Goal: Task Accomplishment & Management: Complete application form

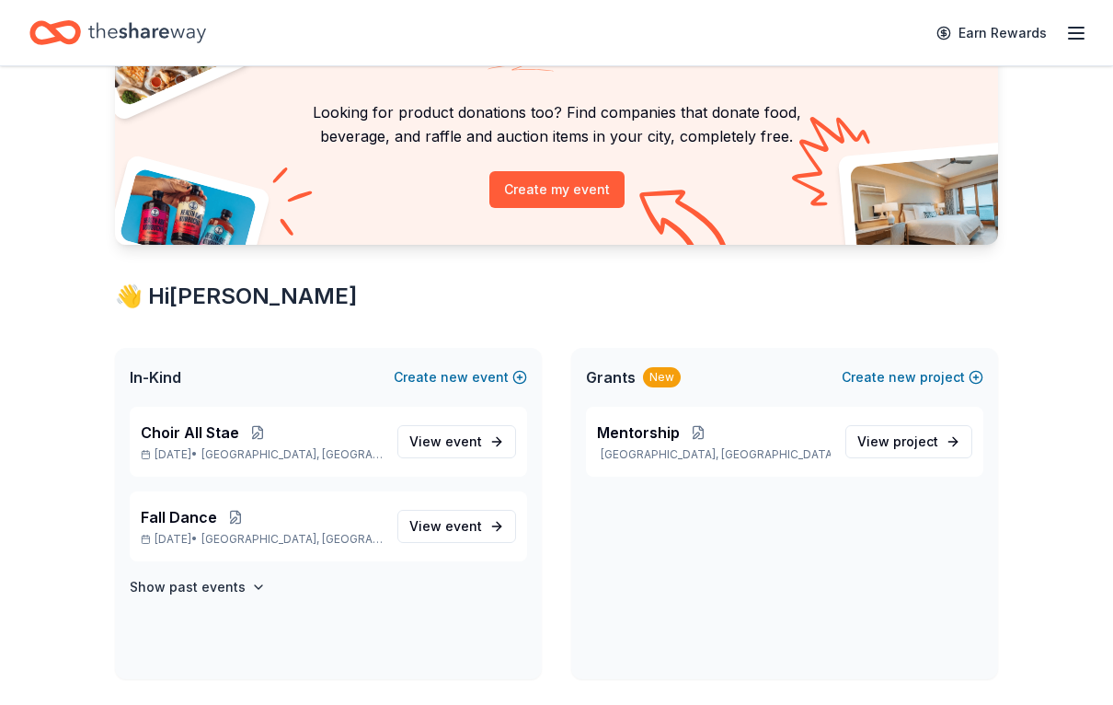
scroll to position [151, 0]
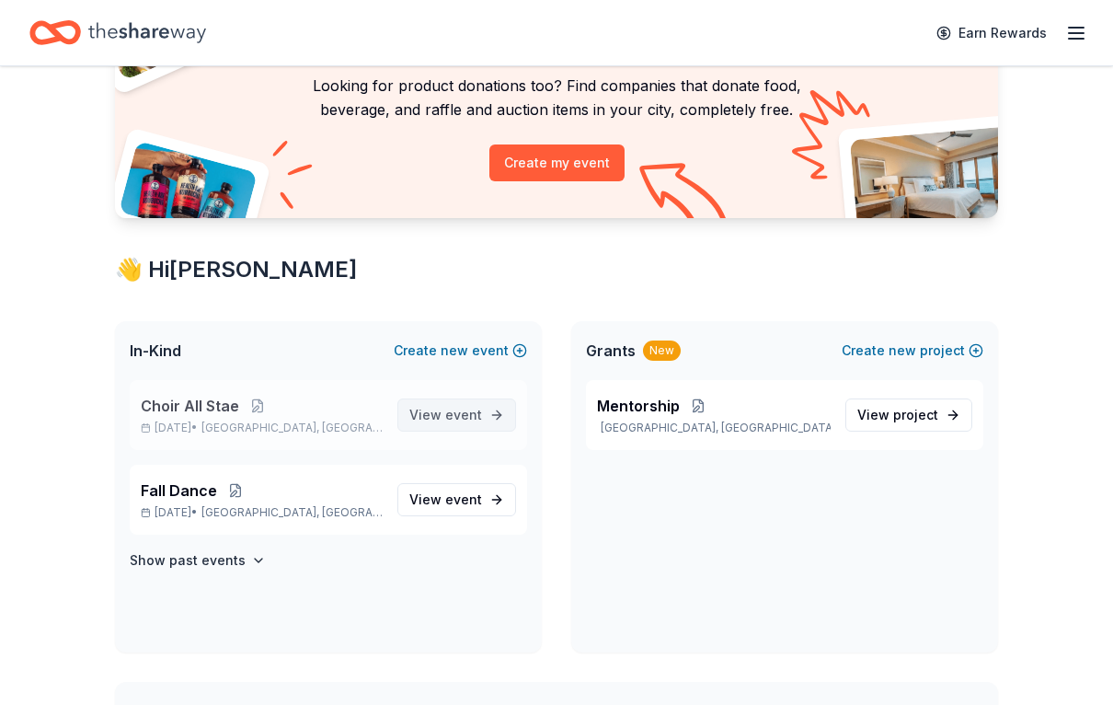
click at [464, 419] on span "event" at bounding box center [463, 415] width 37 height 16
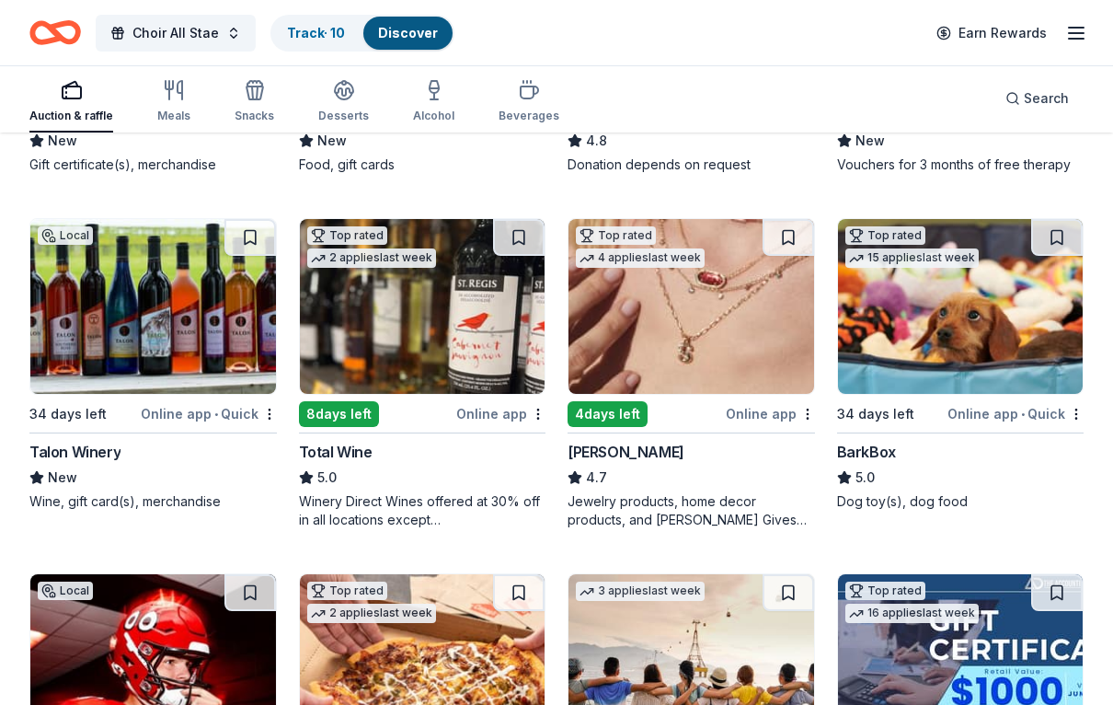
scroll to position [462, 0]
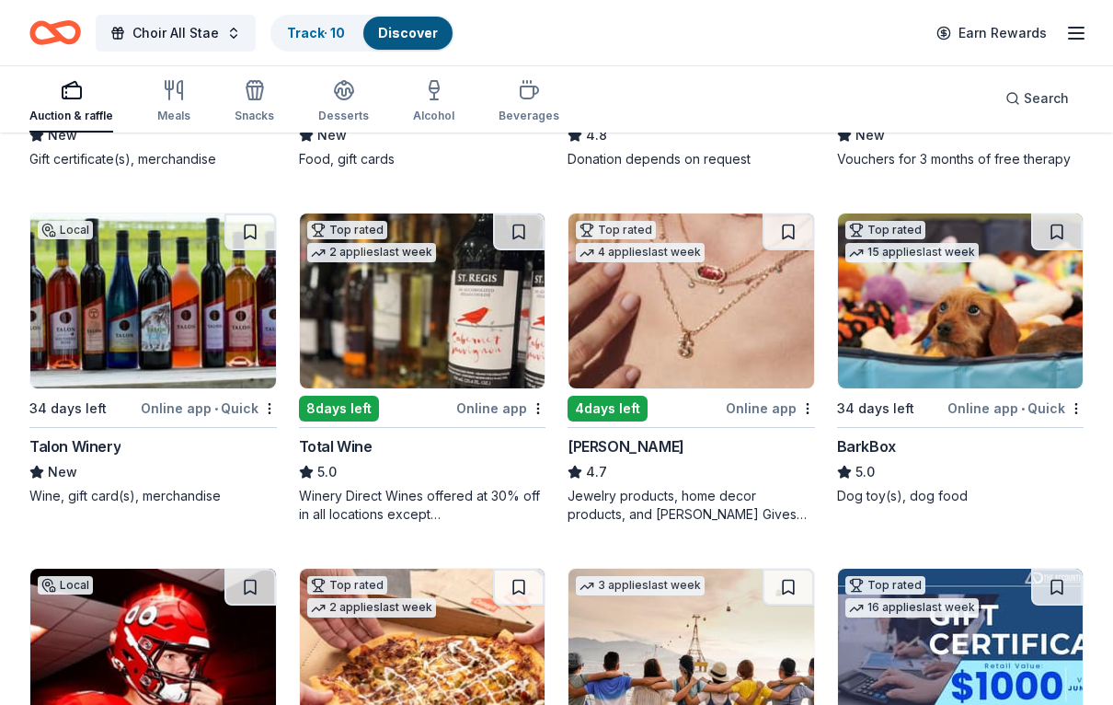
click at [666, 339] on img at bounding box center [691, 301] width 246 height 175
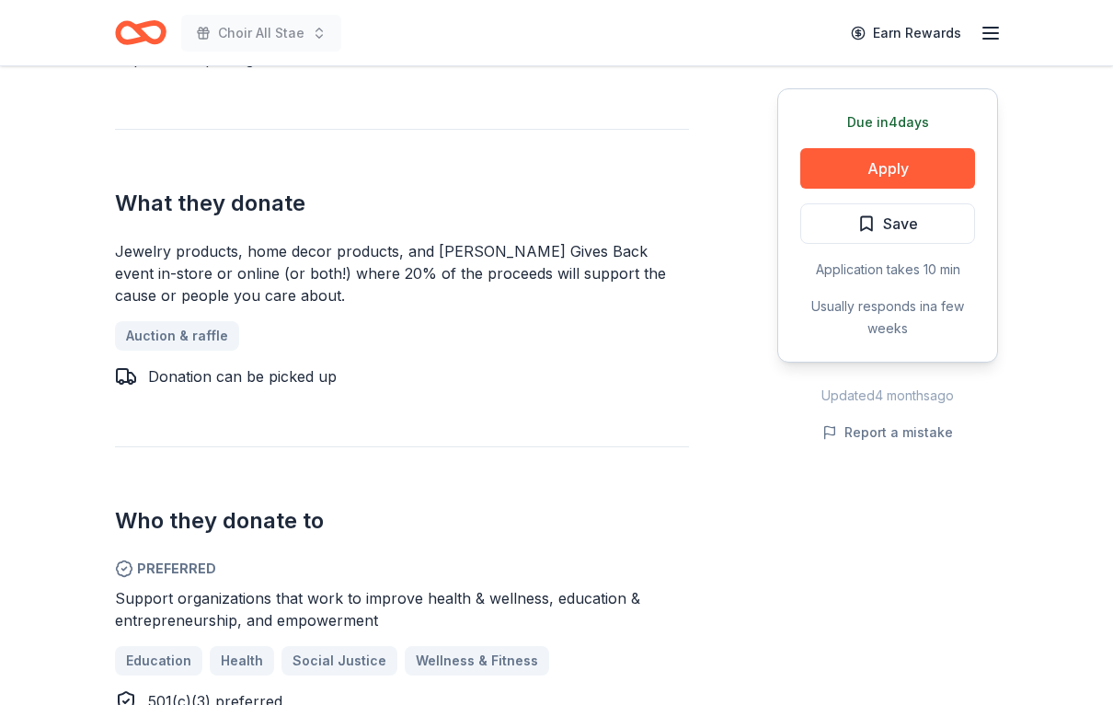
scroll to position [781, 0]
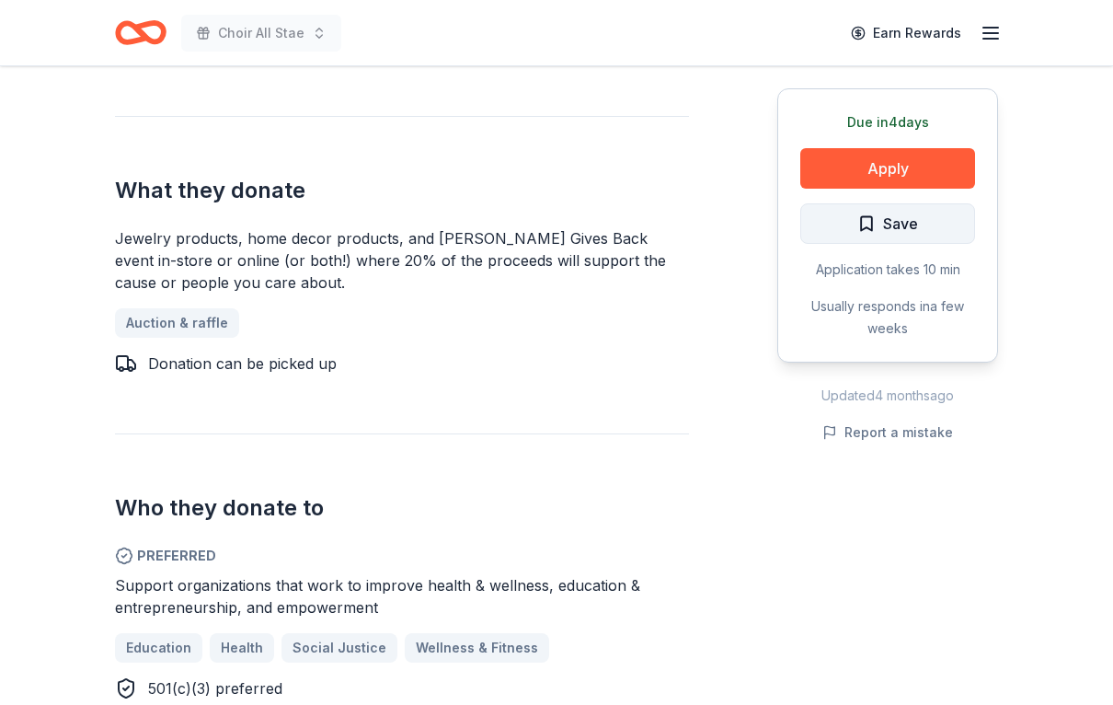
click at [917, 222] on span "Save" at bounding box center [900, 224] width 35 height 24
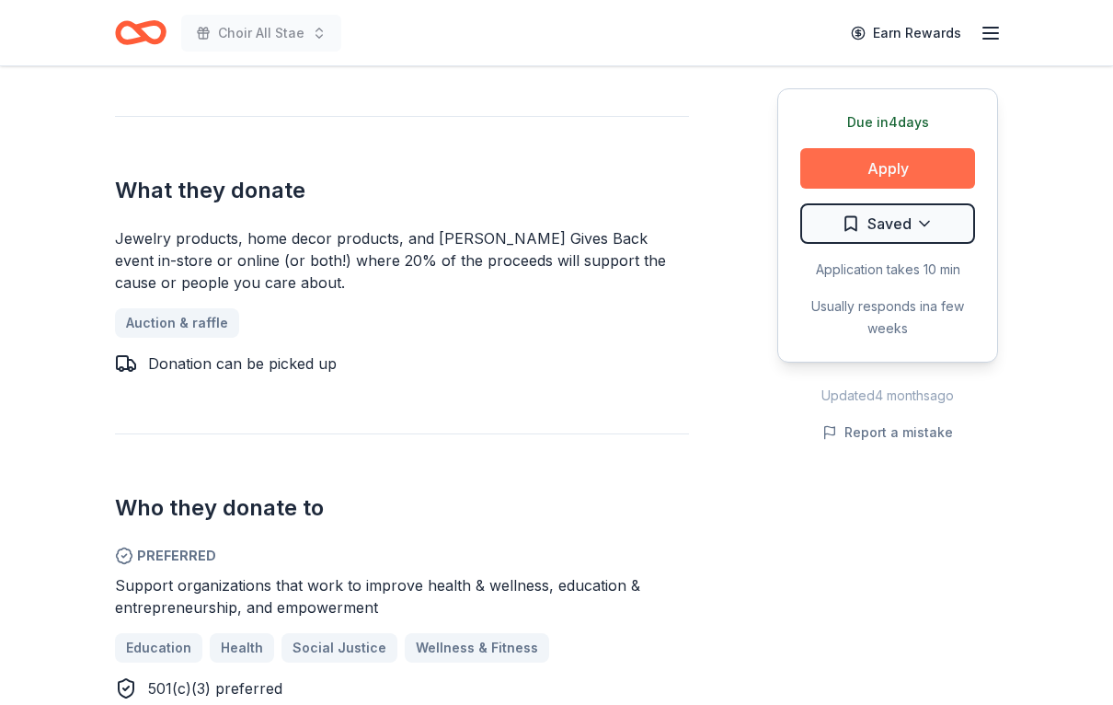
click at [902, 171] on button "Apply" at bounding box center [887, 168] width 175 height 40
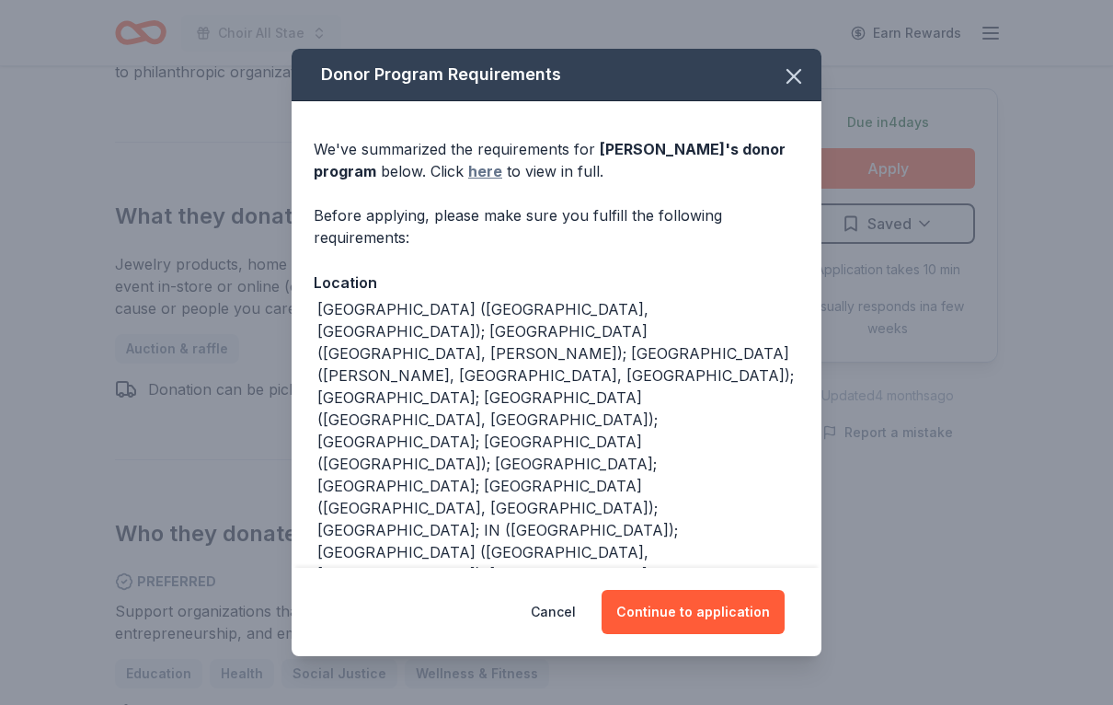
click at [480, 182] on link "here" at bounding box center [485, 171] width 34 height 22
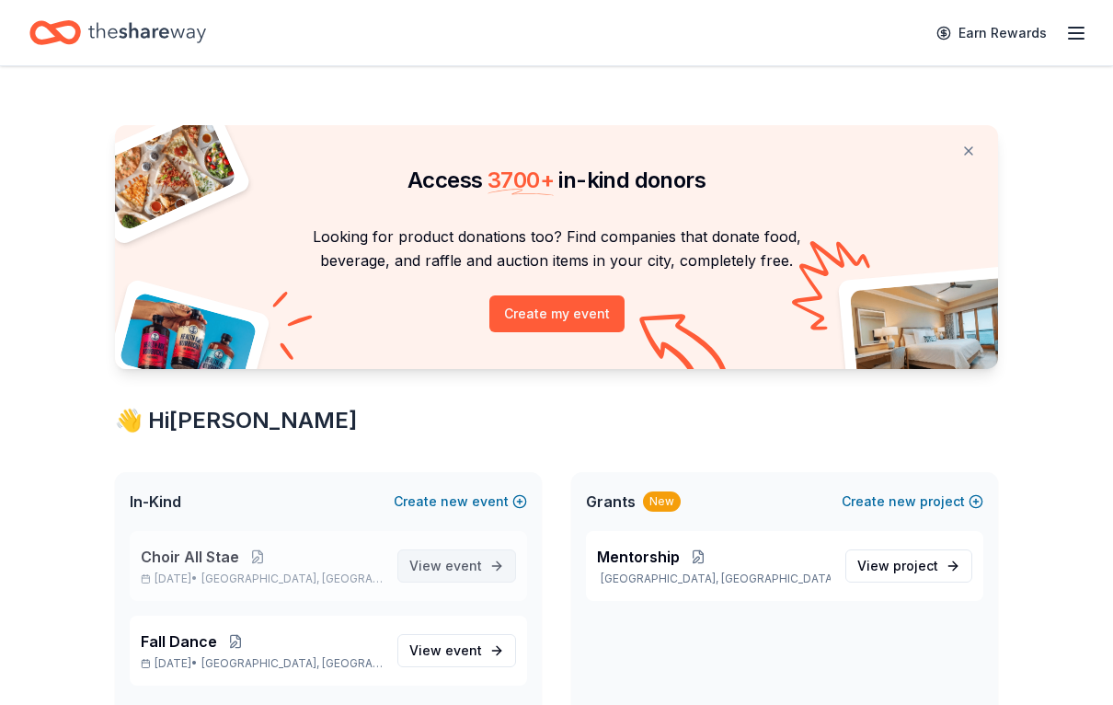
click at [459, 568] on span "event" at bounding box center [463, 565] width 37 height 16
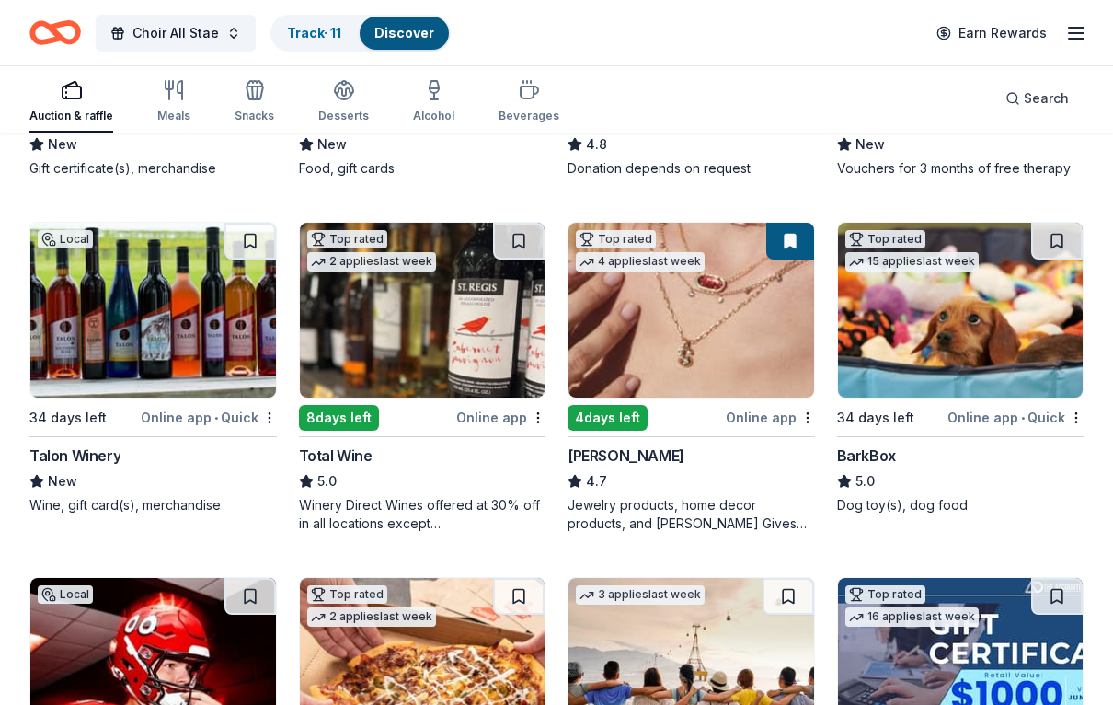
scroll to position [453, 0]
click at [164, 349] on img at bounding box center [153, 310] width 246 height 175
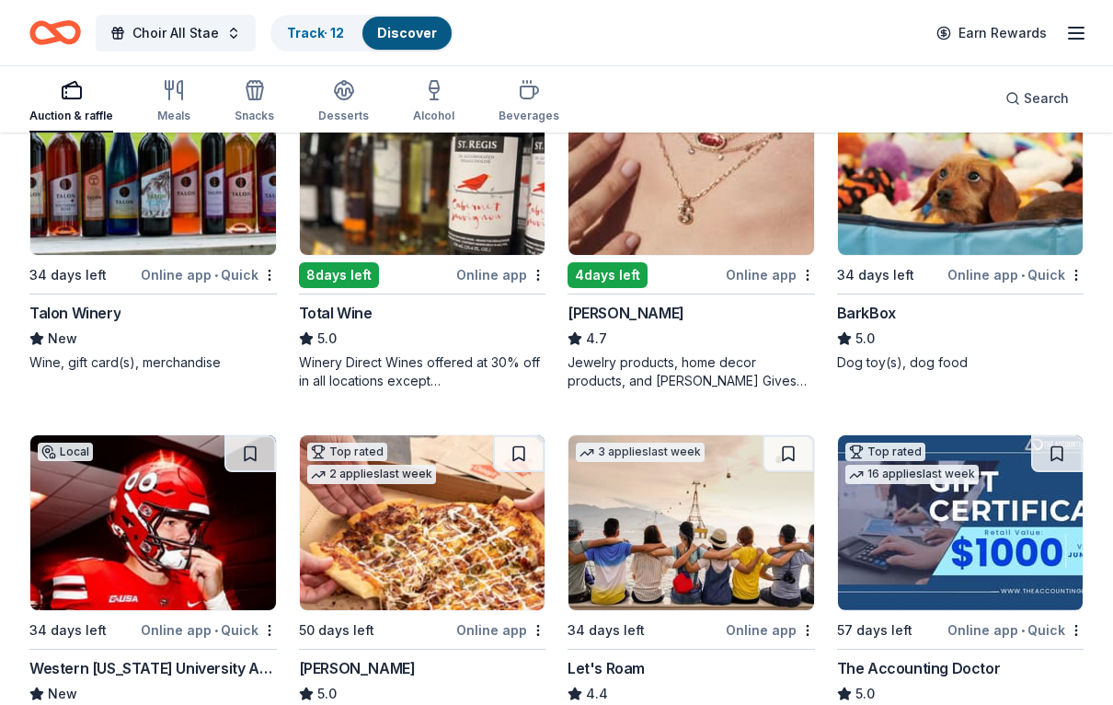
scroll to position [590, 0]
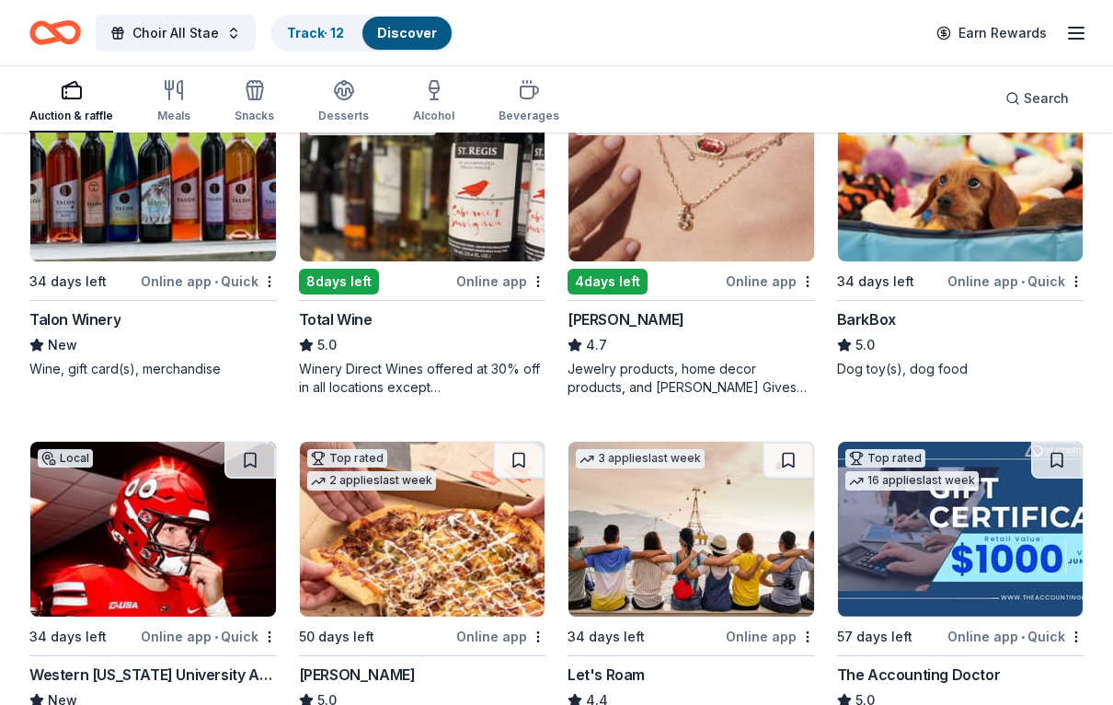
click at [1010, 568] on img at bounding box center [961, 528] width 246 height 175
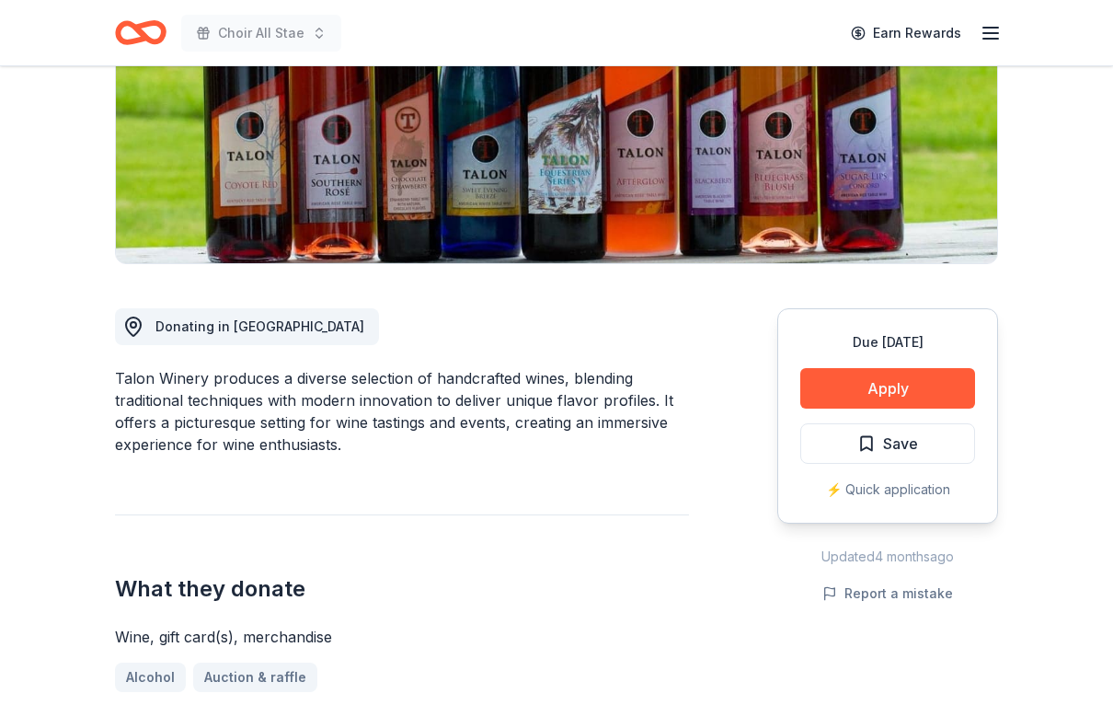
scroll to position [295, 0]
click at [920, 436] on button "Save" at bounding box center [887, 443] width 175 height 40
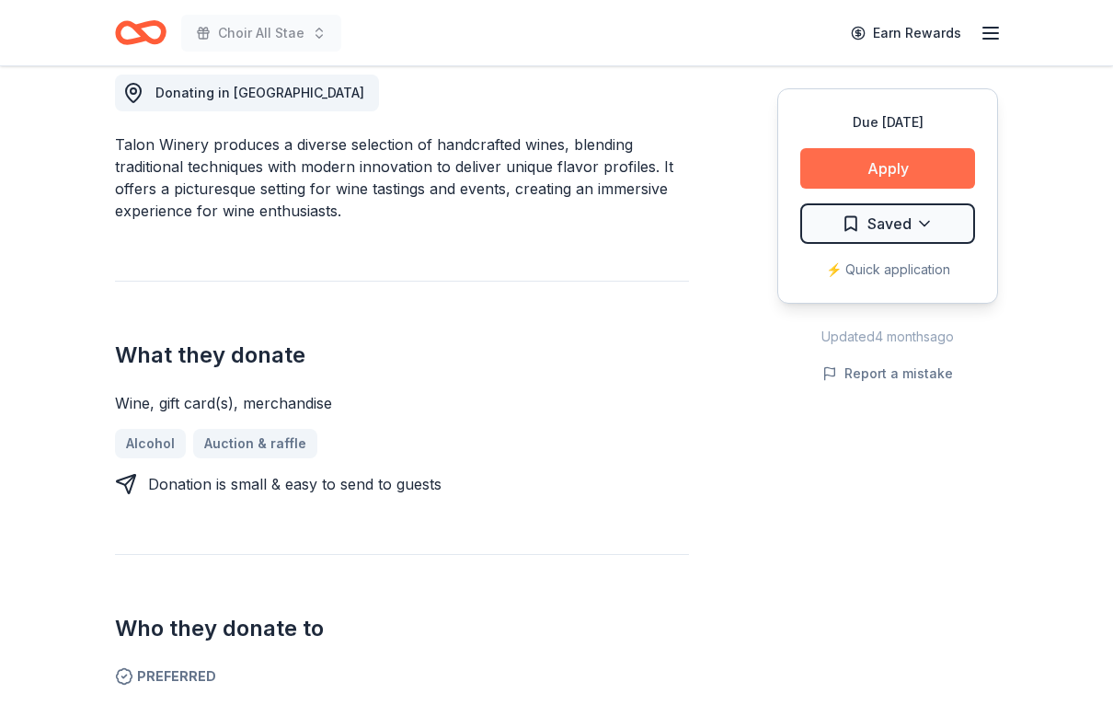
click at [878, 159] on button "Apply" at bounding box center [887, 168] width 175 height 40
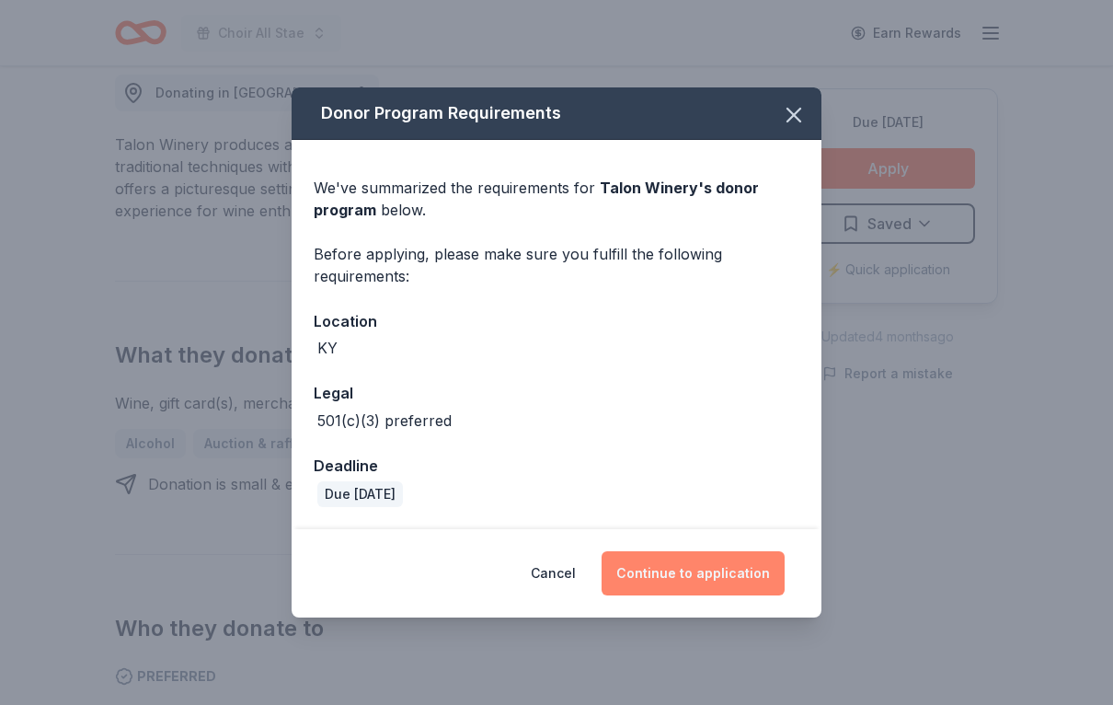
click at [725, 569] on button "Continue to application" at bounding box center [693, 573] width 183 height 44
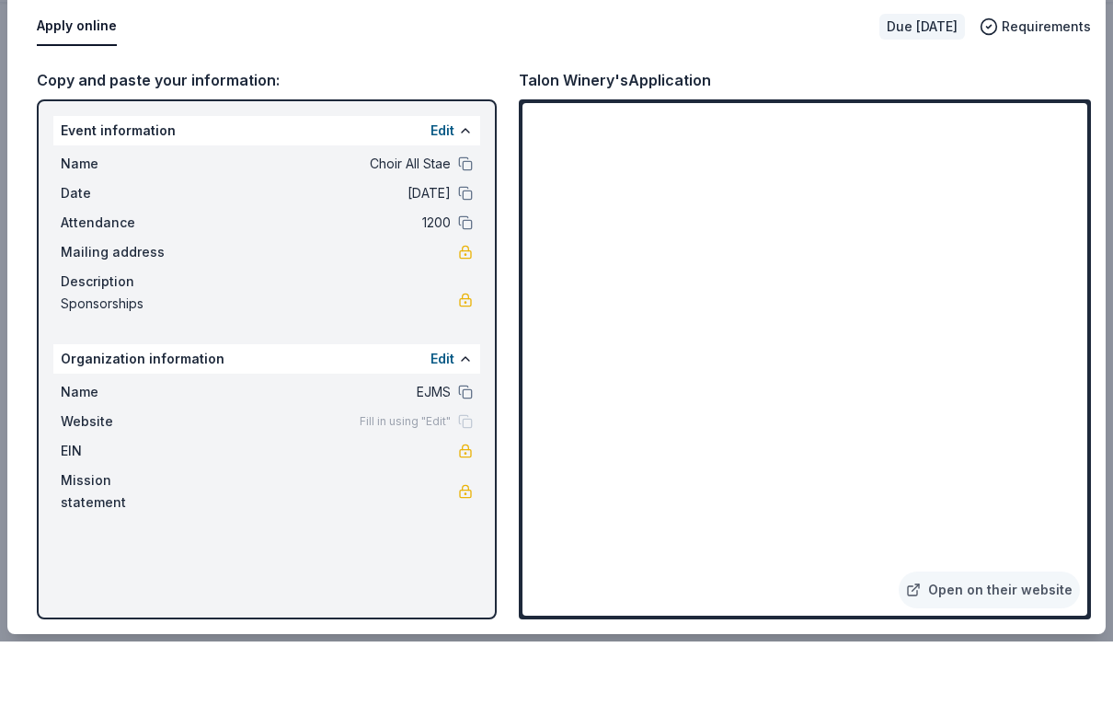
scroll to position [856, 0]
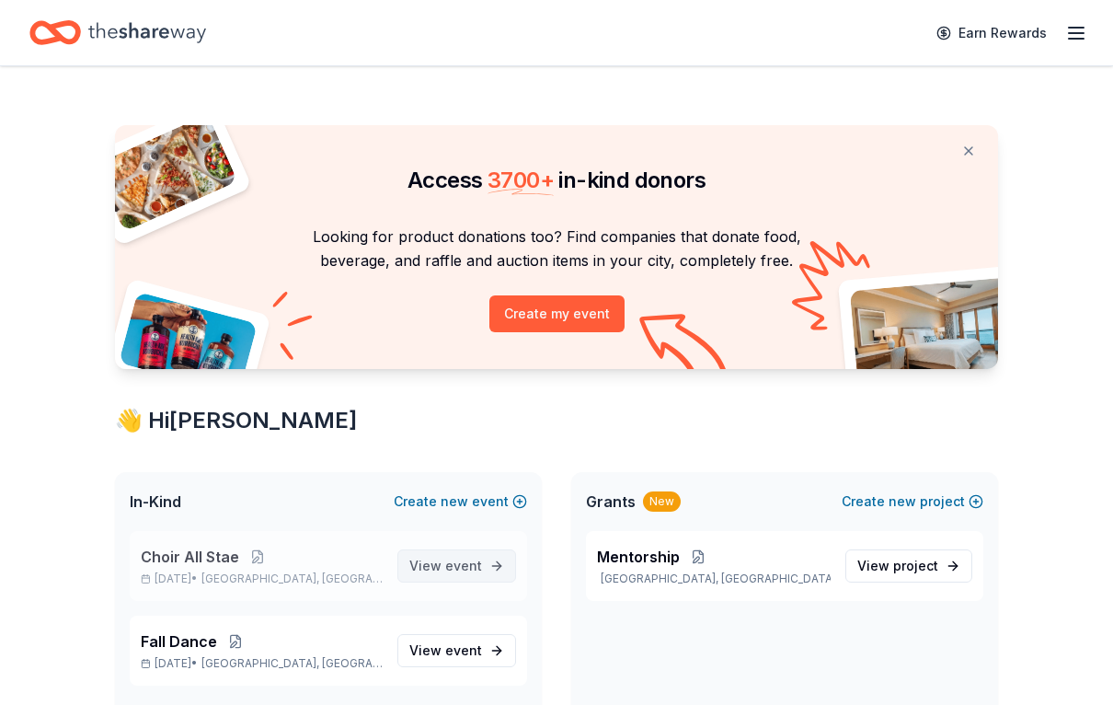
click at [479, 552] on link "View event" at bounding box center [456, 565] width 119 height 33
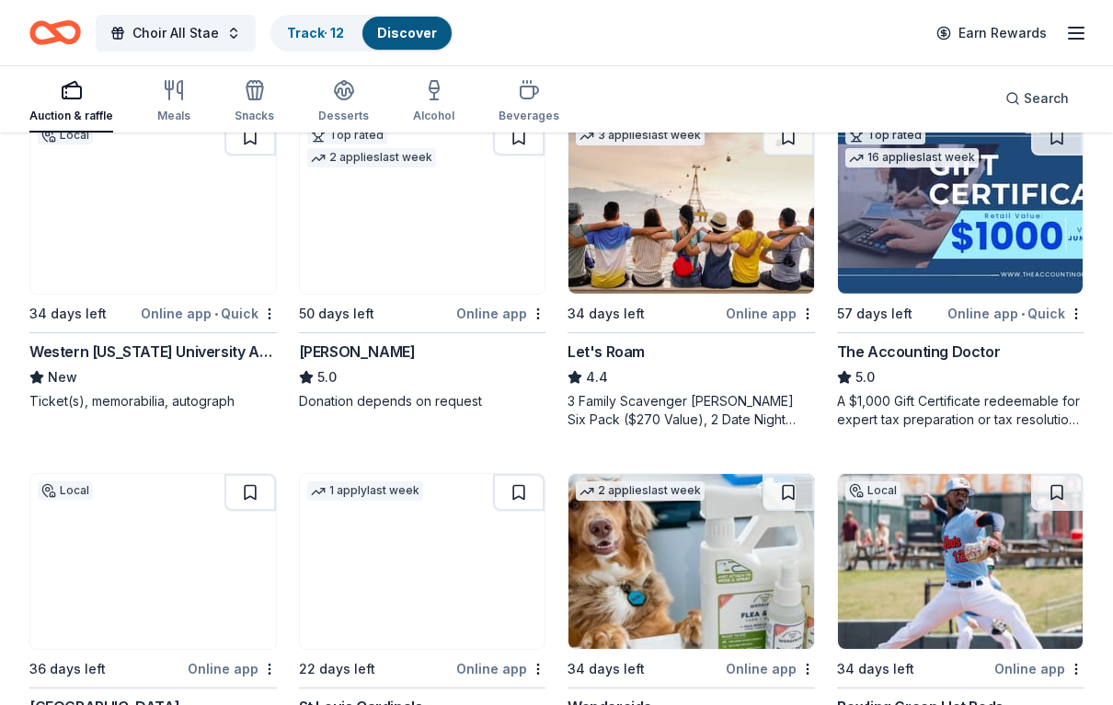
scroll to position [886, 0]
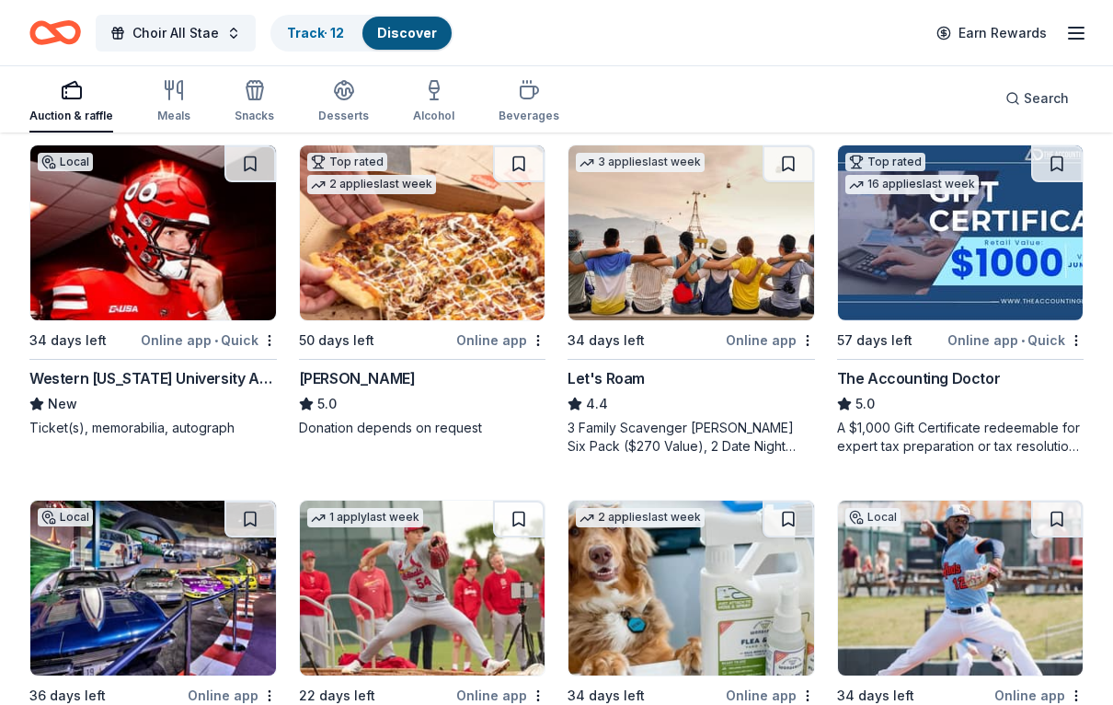
click at [432, 272] on img at bounding box center [423, 232] width 246 height 175
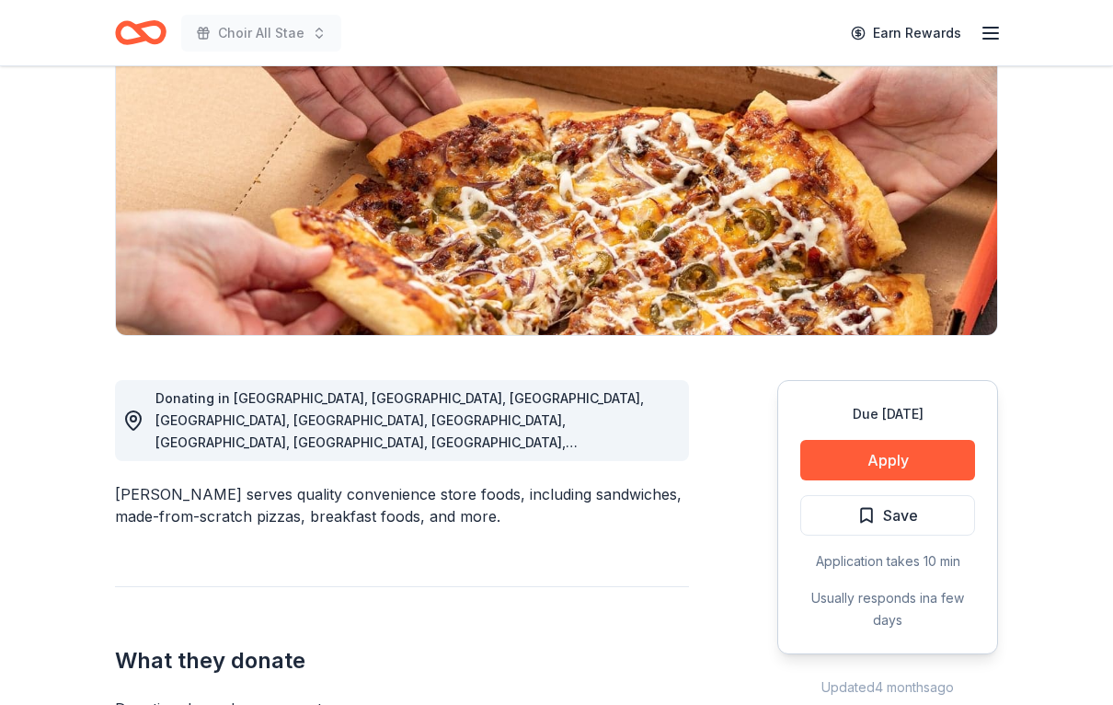
scroll to position [224, 0]
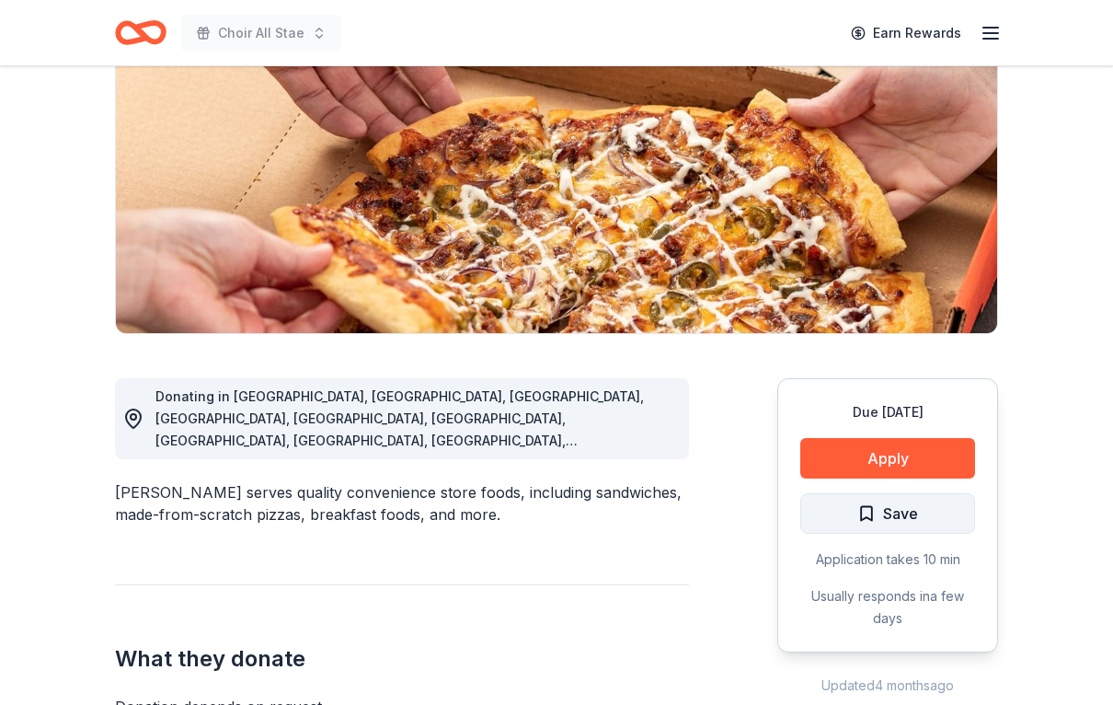
click at [934, 511] on button "Save" at bounding box center [887, 514] width 175 height 40
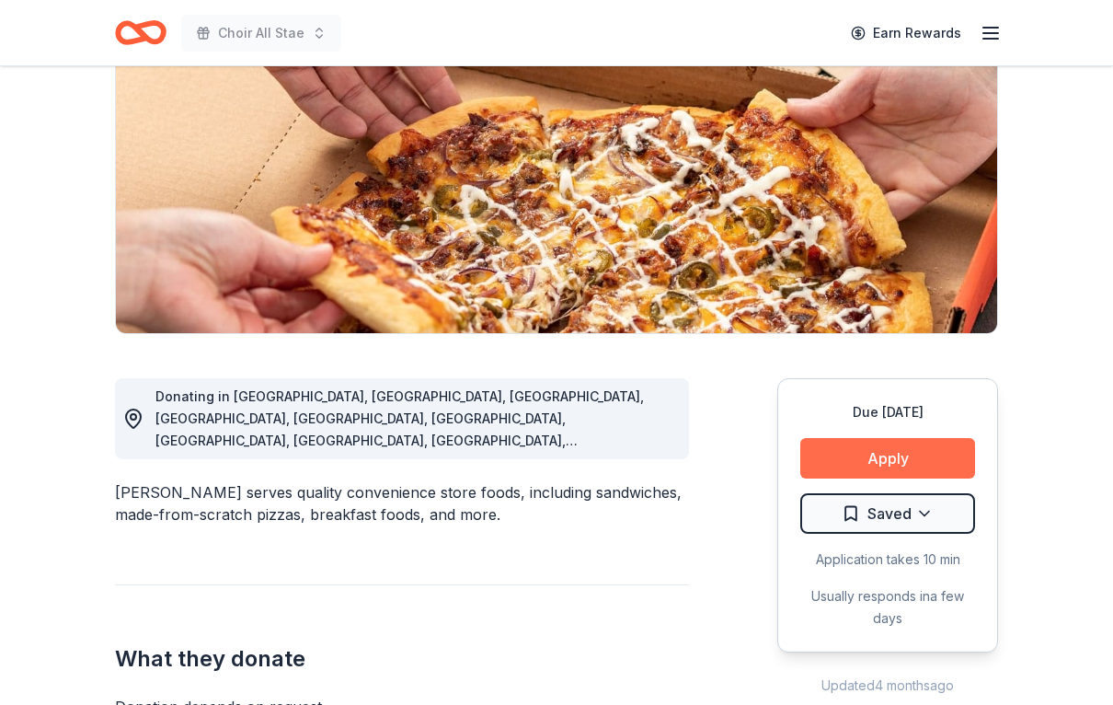
click at [916, 456] on button "Apply" at bounding box center [887, 458] width 175 height 40
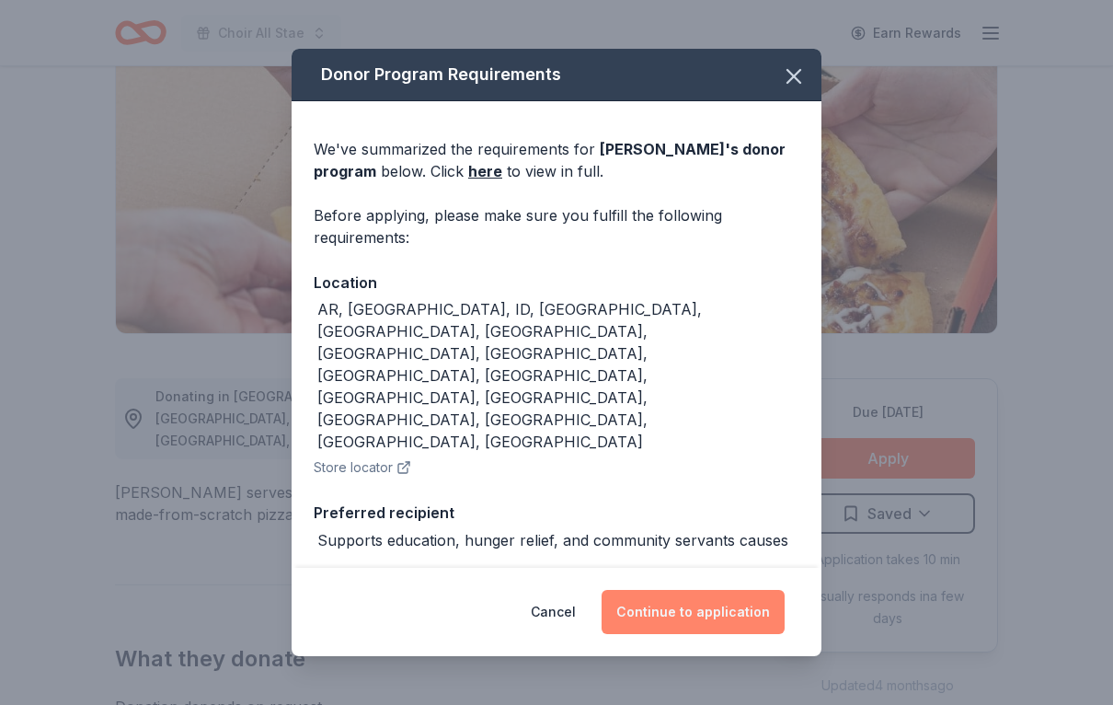
click at [732, 634] on button "Continue to application" at bounding box center [693, 612] width 183 height 44
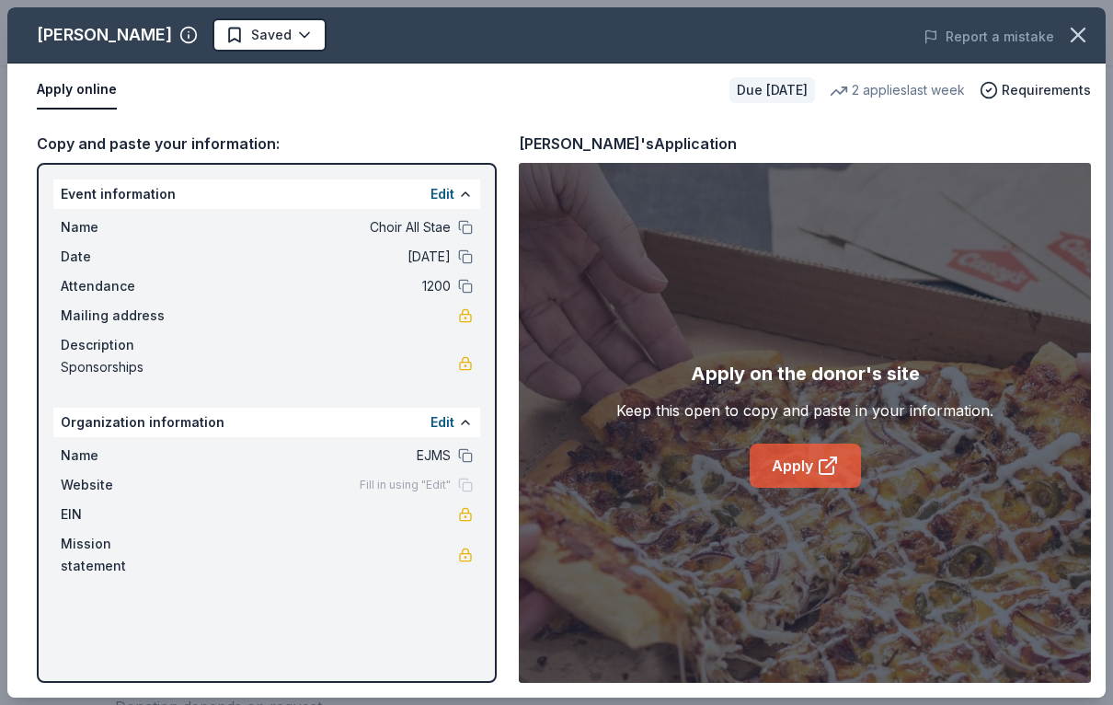
click at [816, 487] on link "Apply" at bounding box center [805, 465] width 111 height 44
